Goal: Task Accomplishment & Management: Complete application form

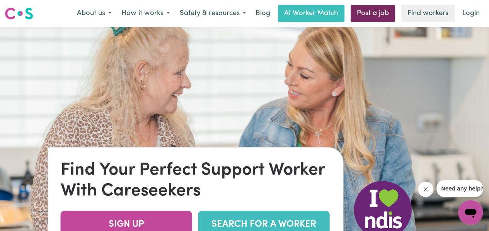
click at [371, 8] on link "Post a job" at bounding box center [372, 13] width 44 height 17
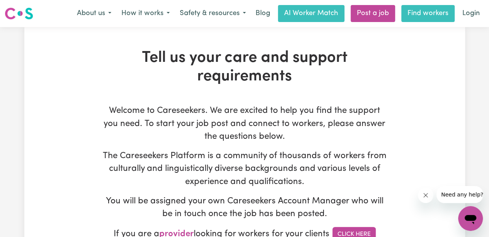
click at [423, 14] on link "Find workers" at bounding box center [427, 13] width 53 height 17
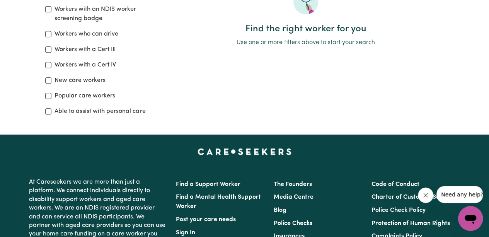
scroll to position [116, 0]
